Goal: Transaction & Acquisition: Download file/media

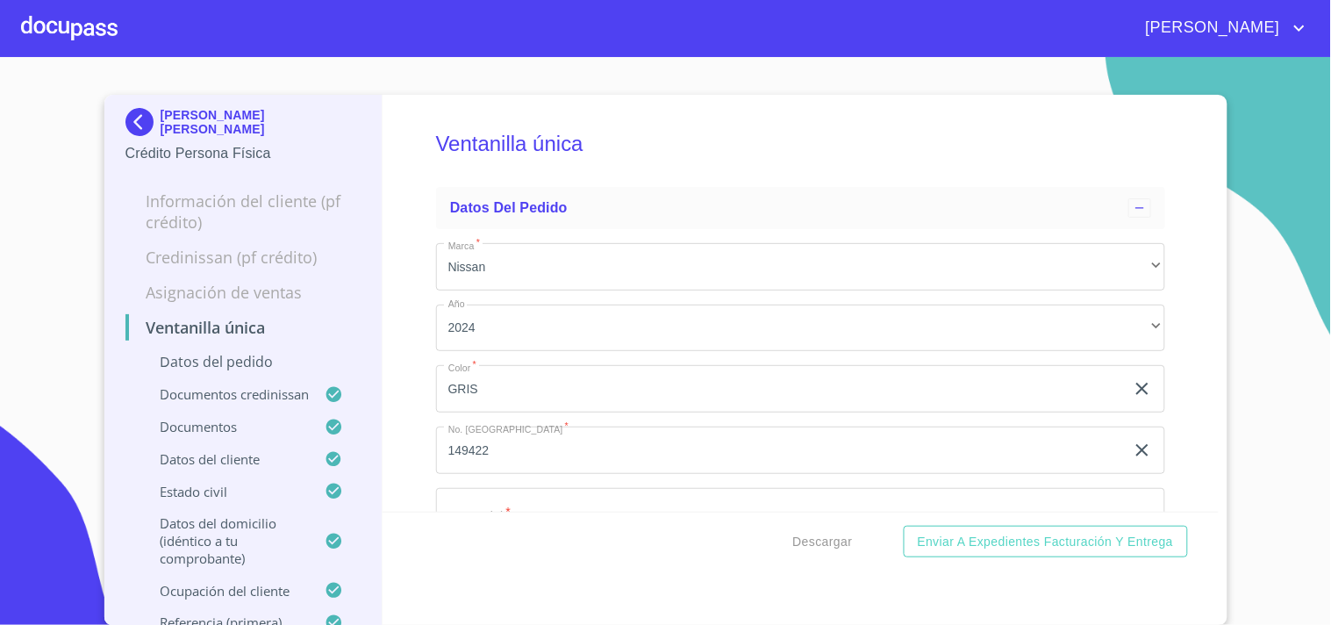
scroll to position [5068, 0]
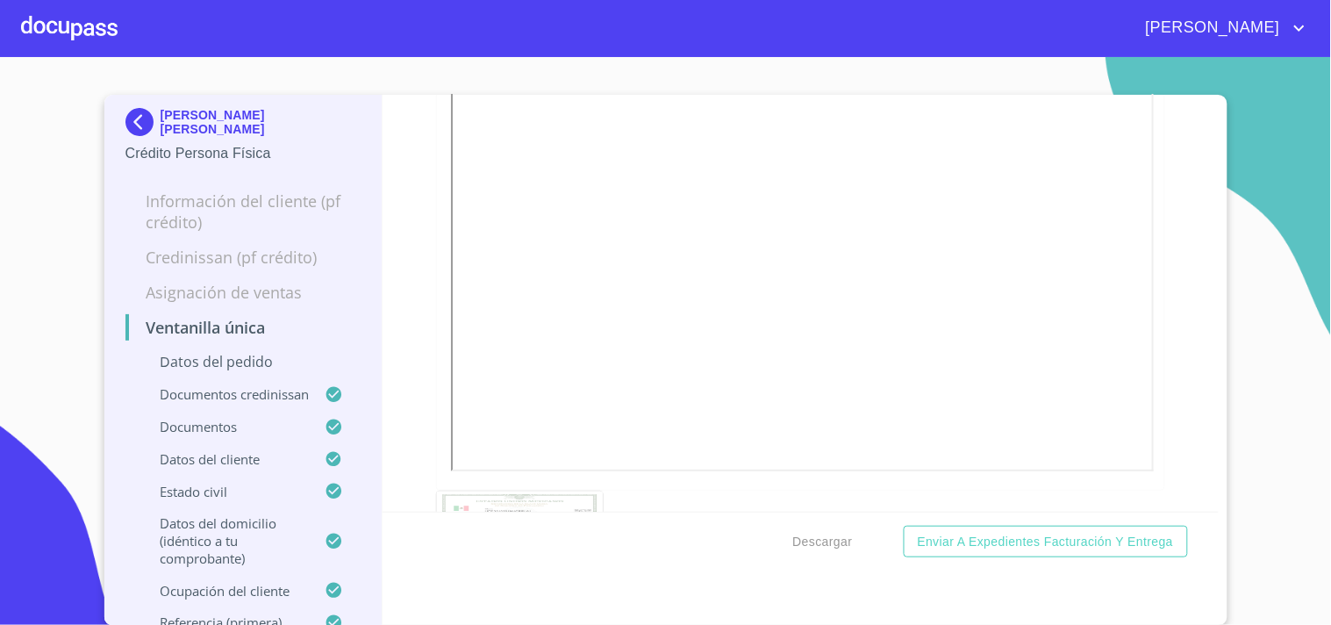
click at [81, 36] on div at bounding box center [69, 28] width 96 height 56
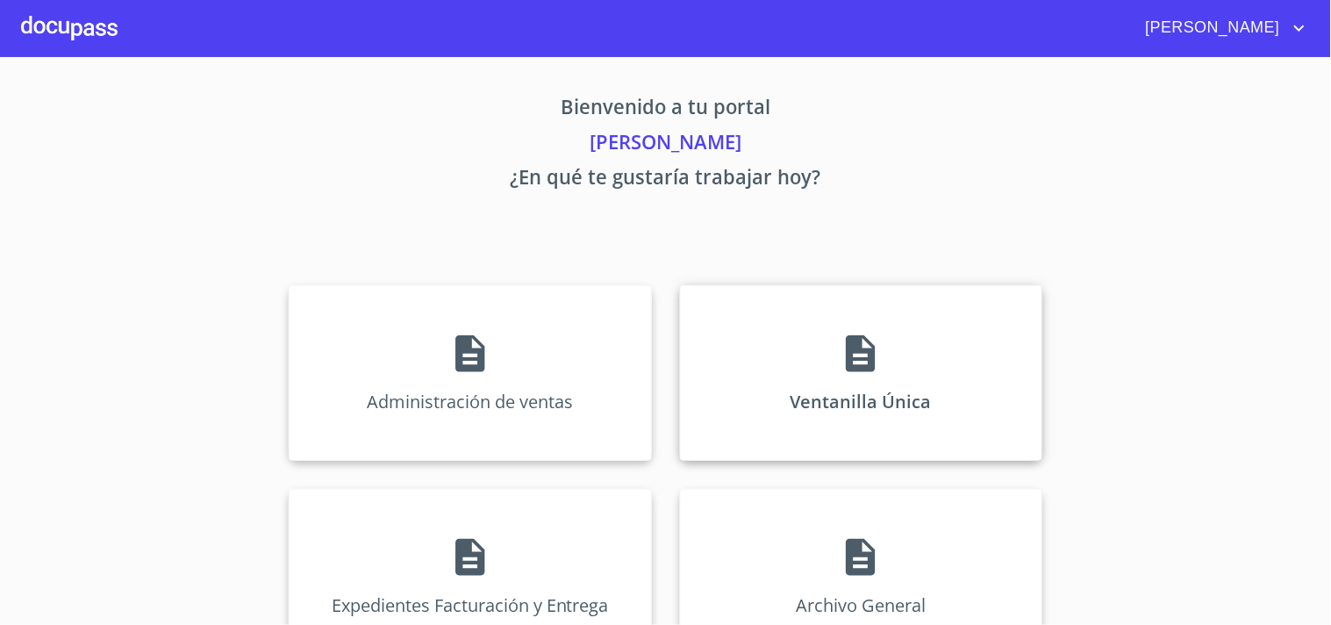
click at [901, 339] on div "Ventanilla Única" at bounding box center [861, 372] width 362 height 175
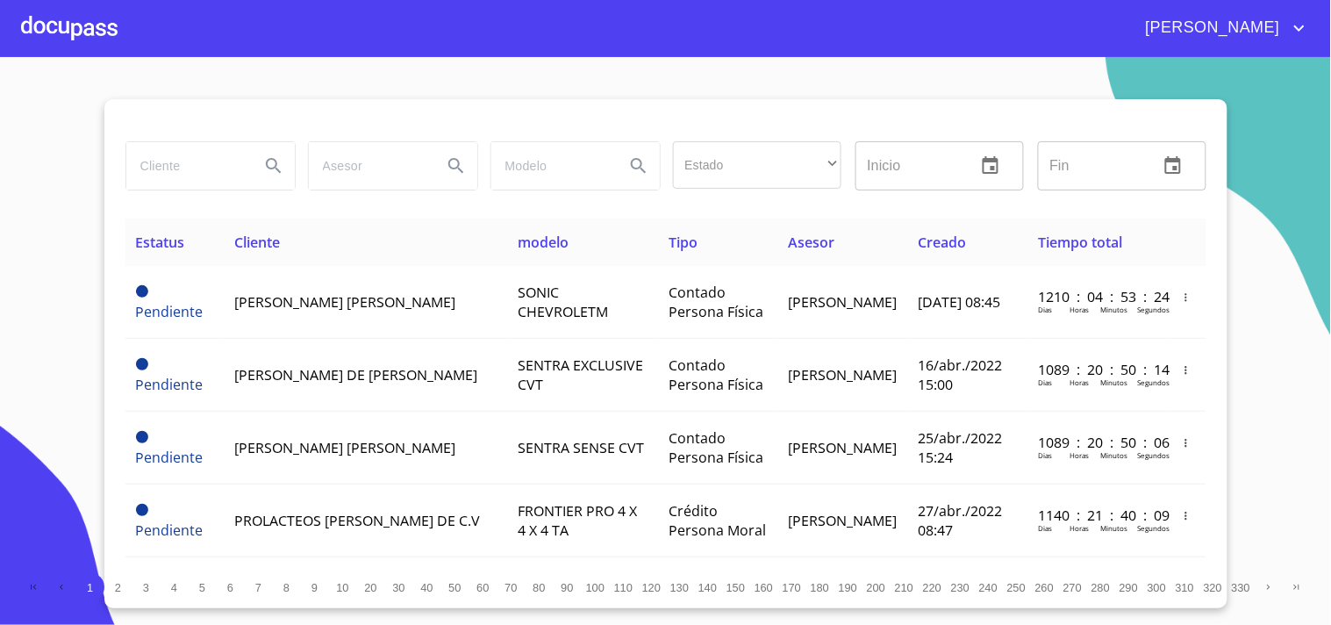
click at [182, 151] on input "search" at bounding box center [185, 165] width 119 height 47
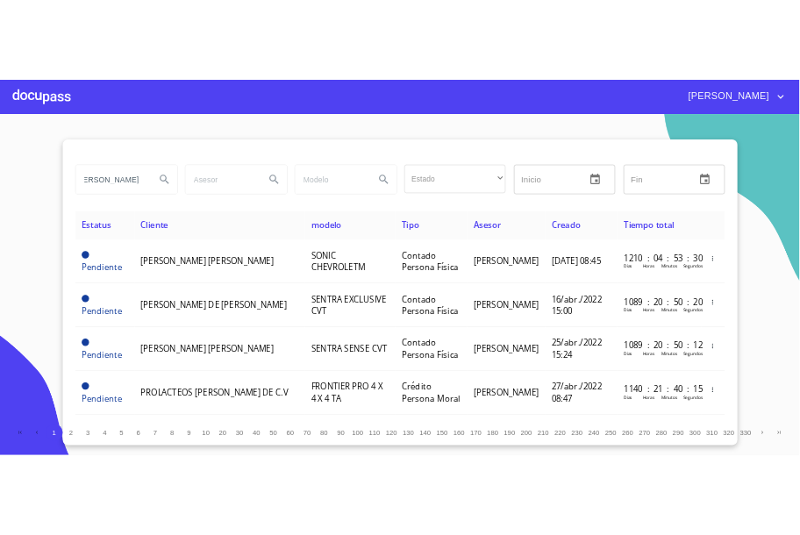
scroll to position [0, 56]
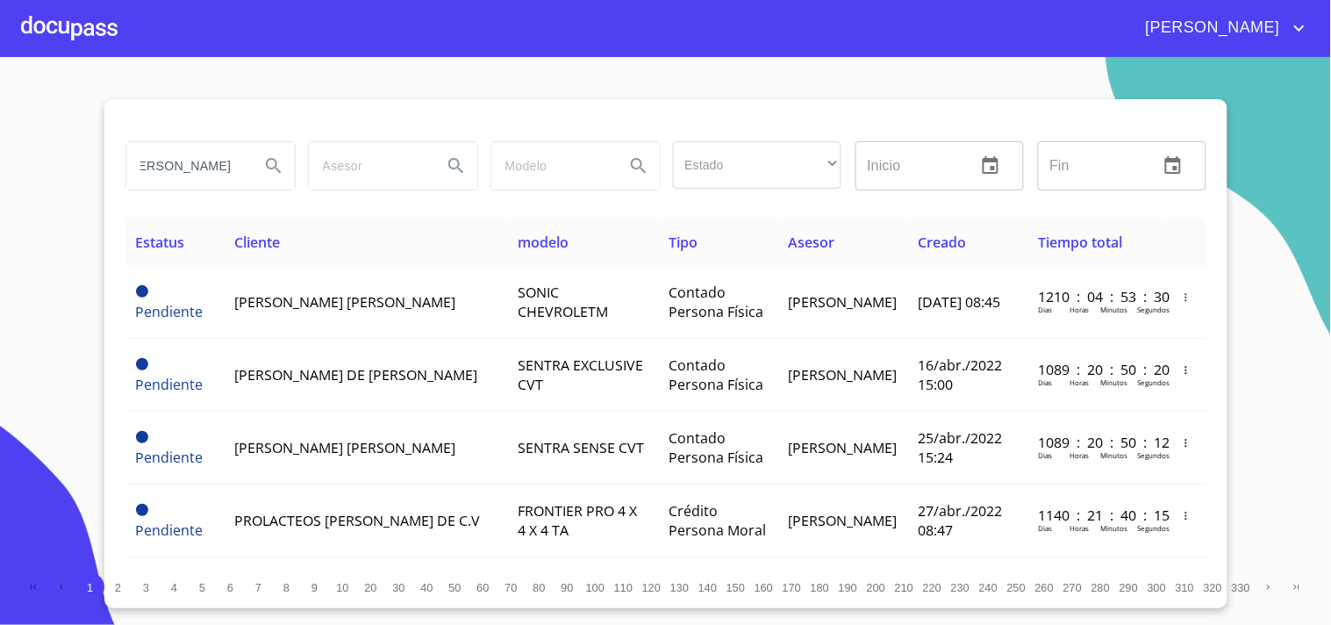
type input "[PERSON_NAME]"
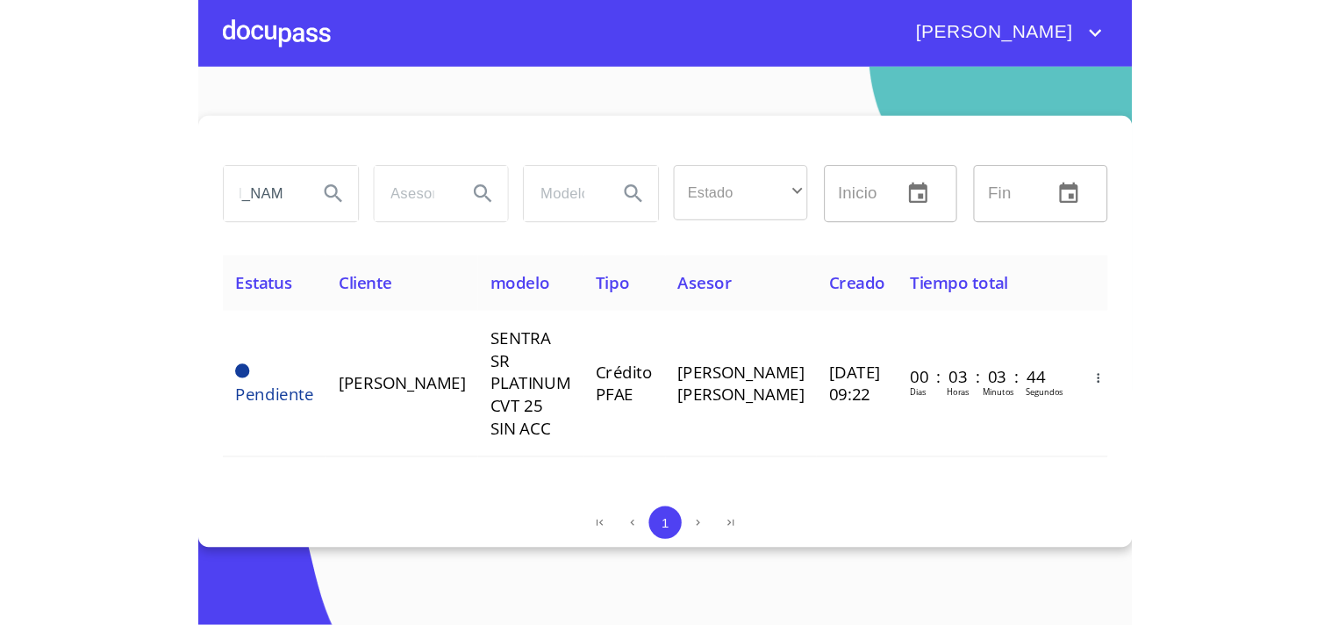
scroll to position [0, 0]
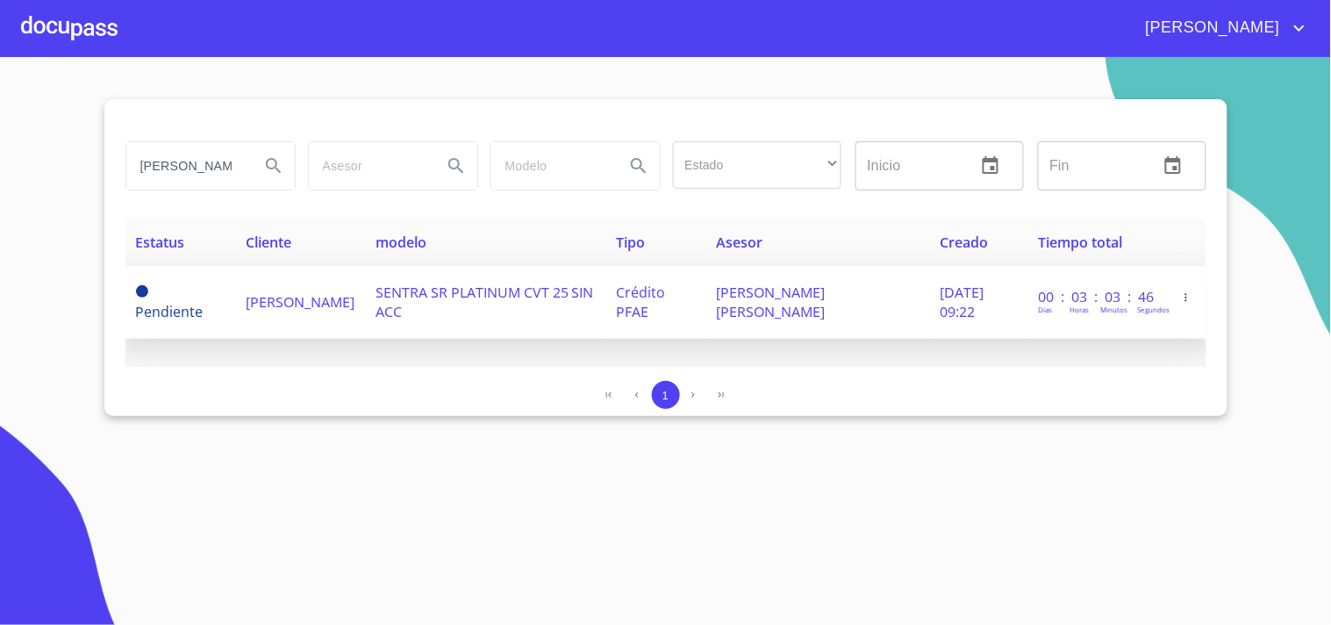
click at [365, 278] on td "[PERSON_NAME]" at bounding box center [300, 302] width 130 height 73
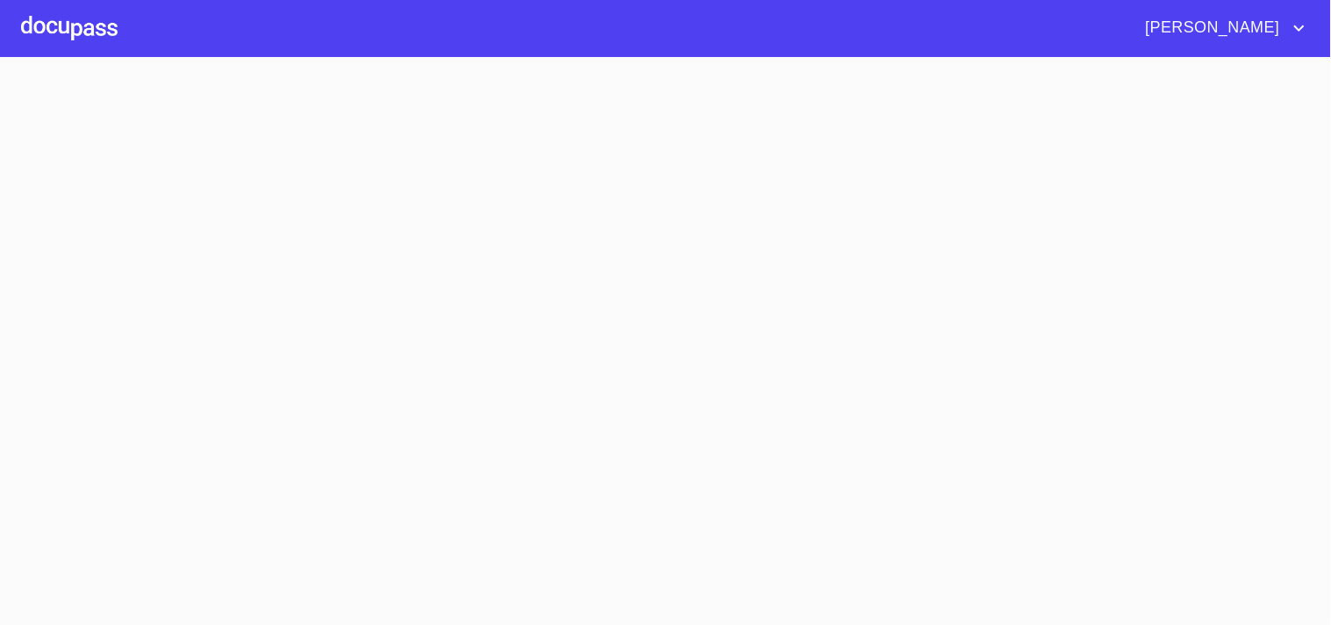
click at [391, 278] on section at bounding box center [665, 341] width 1331 height 568
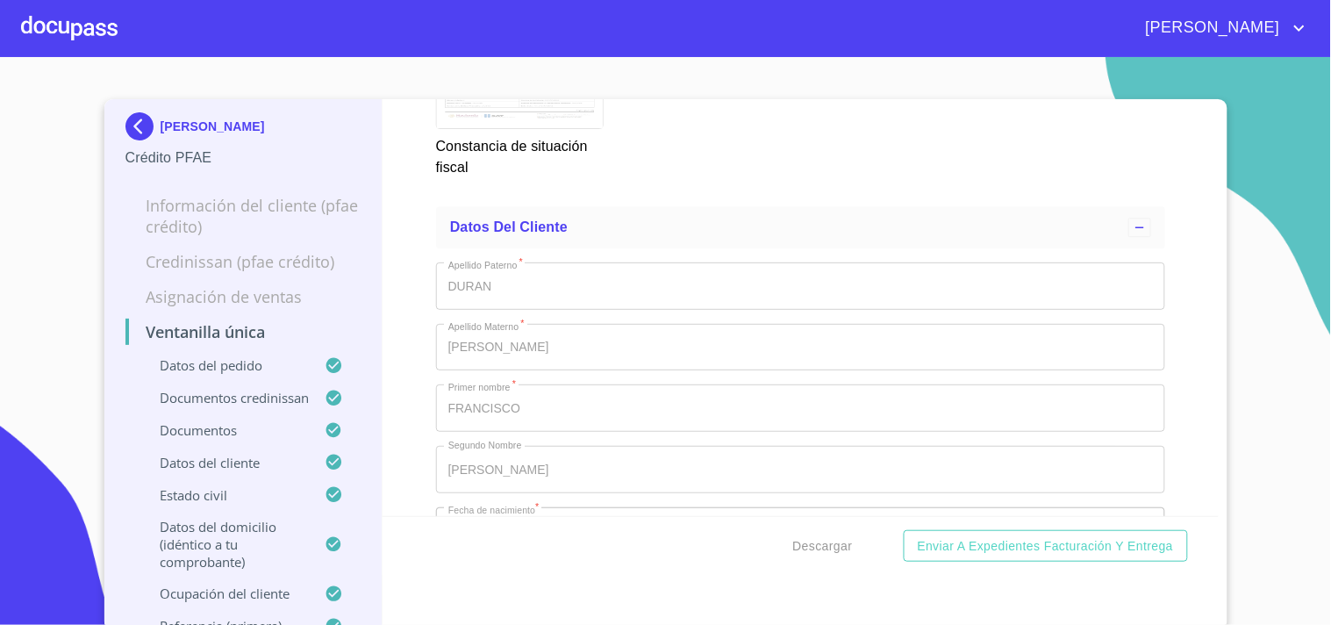
scroll to position [6432, 0]
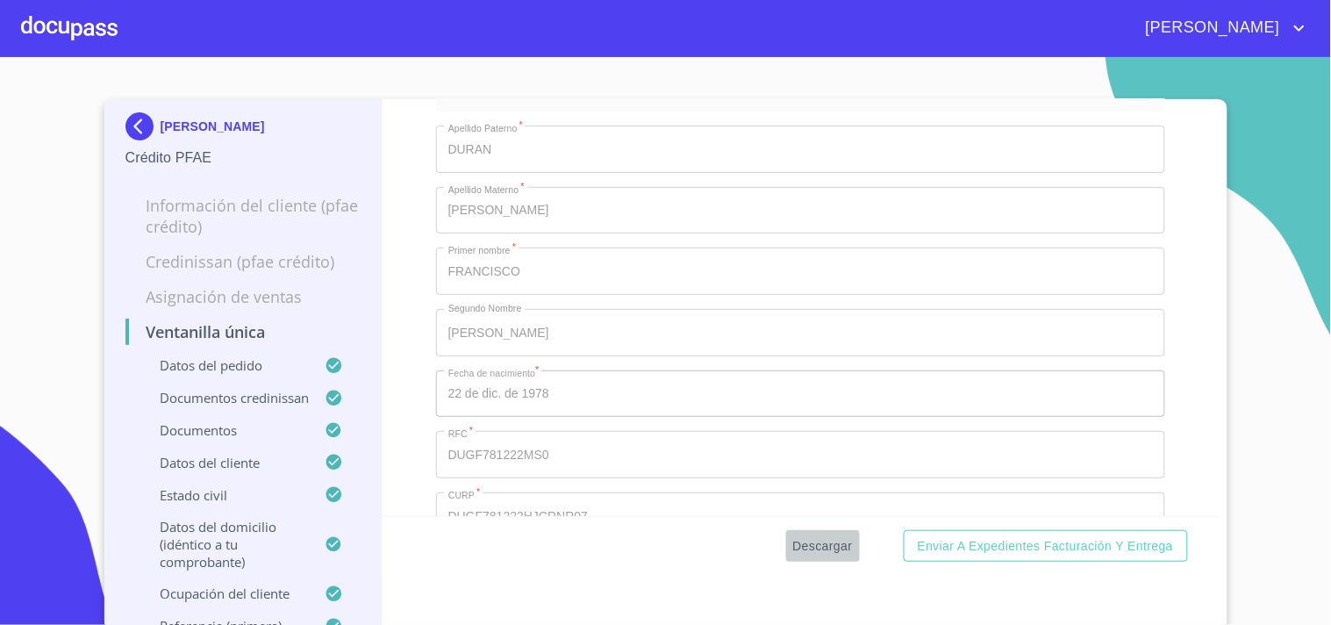
click at [805, 536] on span "Descargar" at bounding box center [823, 546] width 60 height 22
